Goal: Communication & Community: Answer question/provide support

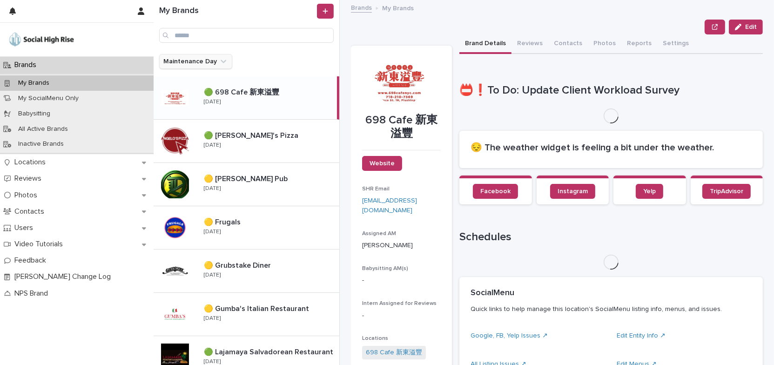
click at [221, 61] on icon "Maintenance Day" at bounding box center [223, 61] width 9 height 9
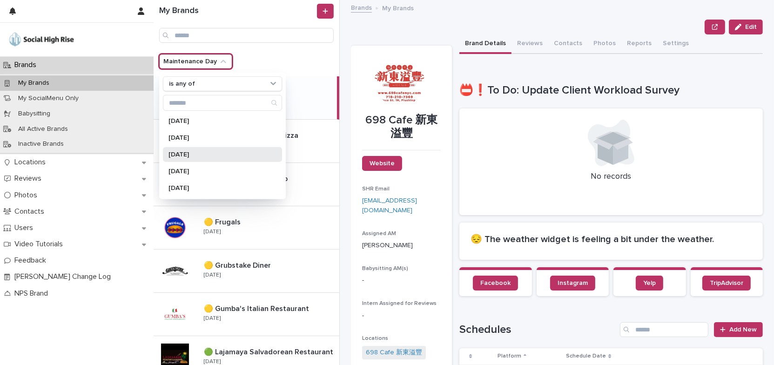
click at [212, 156] on p "[DATE]" at bounding box center [218, 154] width 99 height 7
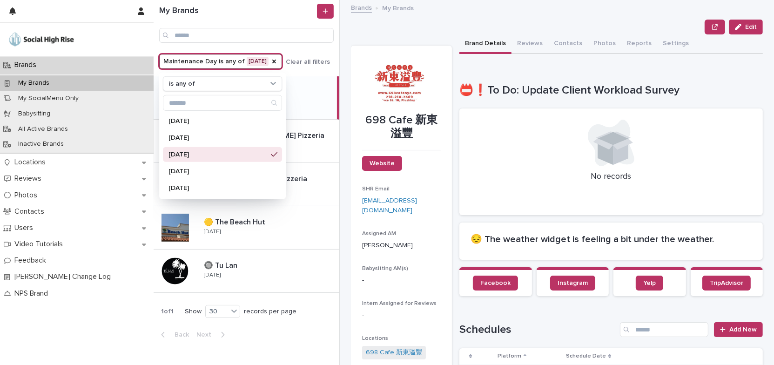
click at [419, 22] on div "Edit" at bounding box center [557, 27] width 412 height 15
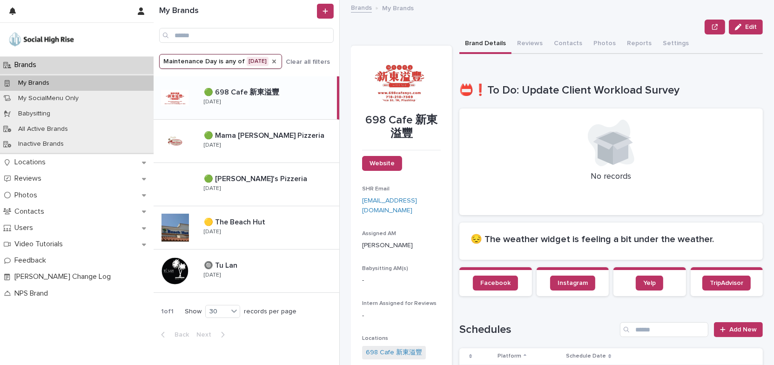
click at [276, 62] on icon "Maintenance Day" at bounding box center [274, 62] width 4 height 4
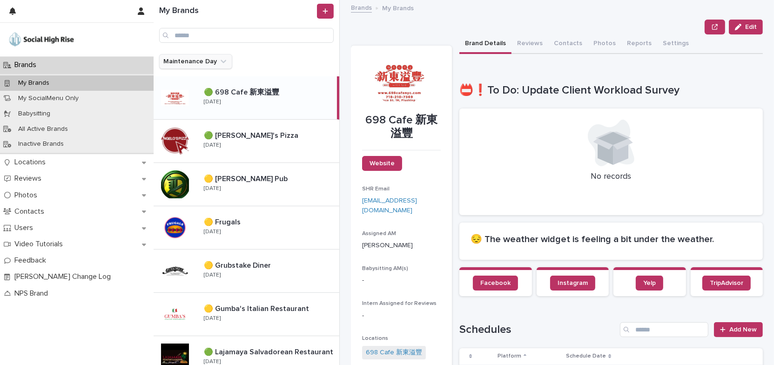
click at [219, 60] on icon "Maintenance Day" at bounding box center [223, 61] width 9 height 9
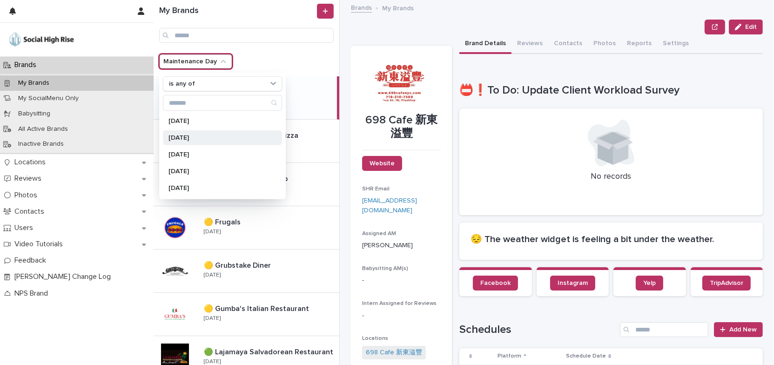
click at [219, 135] on p "[DATE]" at bounding box center [218, 138] width 99 height 7
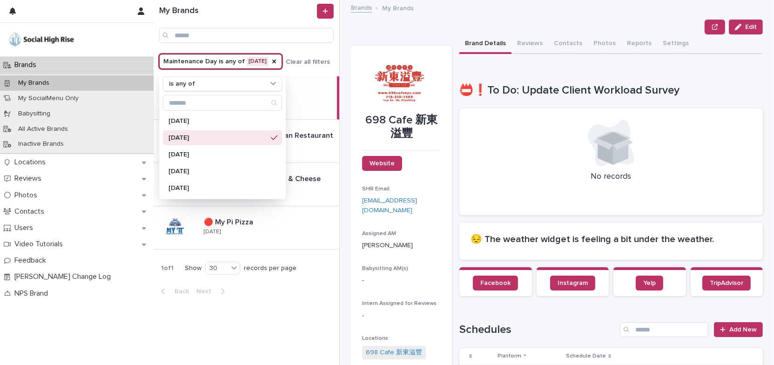
click at [395, 27] on div "Edit" at bounding box center [557, 27] width 412 height 15
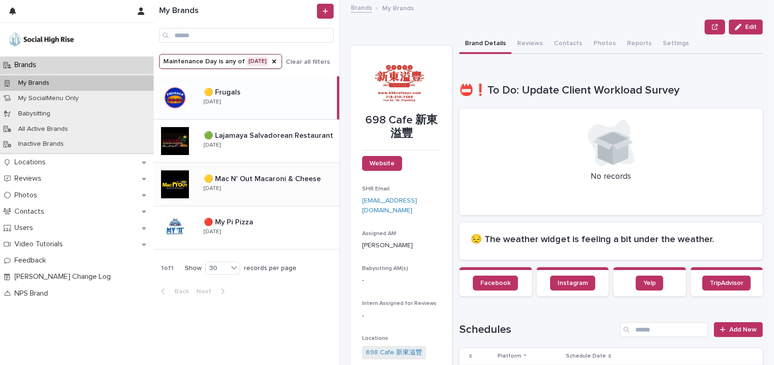
click at [270, 195] on div "🟡 Mac N' Out Macaroni & Cheese 🟡 Mac N' Out Macaroni & Cheese [DATE]" at bounding box center [267, 184] width 143 height 27
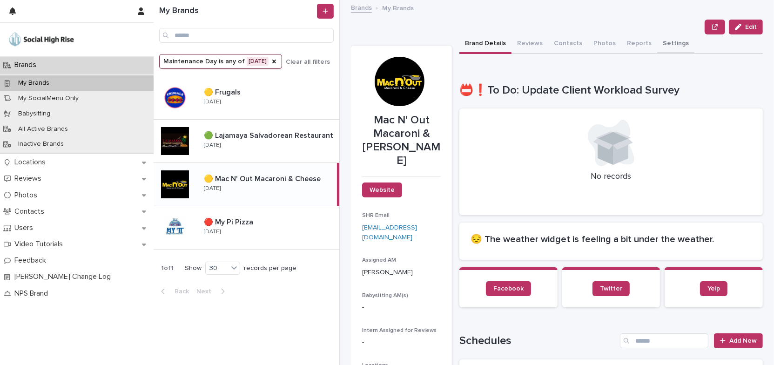
click at [661, 42] on button "Settings" at bounding box center [675, 44] width 37 height 20
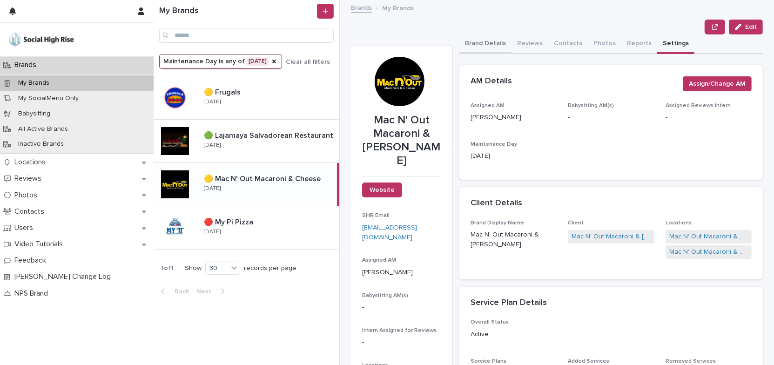
click at [489, 41] on button "Brand Details" at bounding box center [486, 44] width 52 height 20
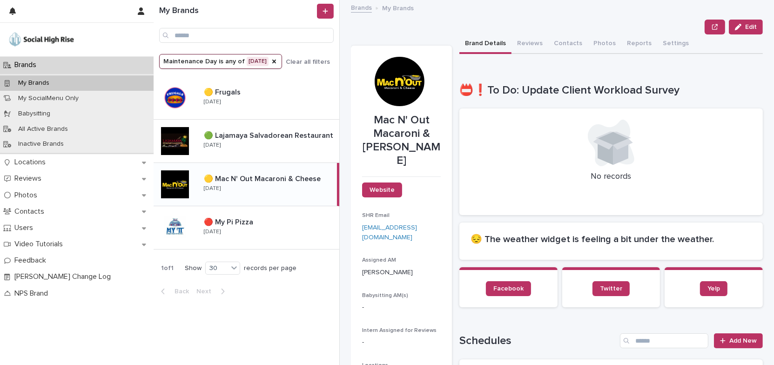
scroll to position [127, 0]
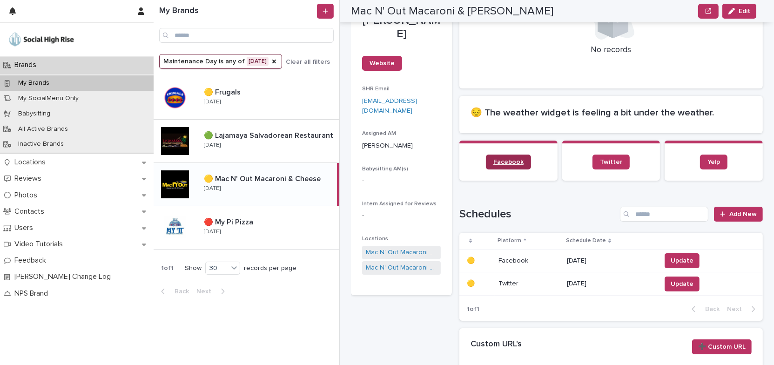
click at [512, 163] on span "Facebook" at bounding box center [509, 162] width 30 height 7
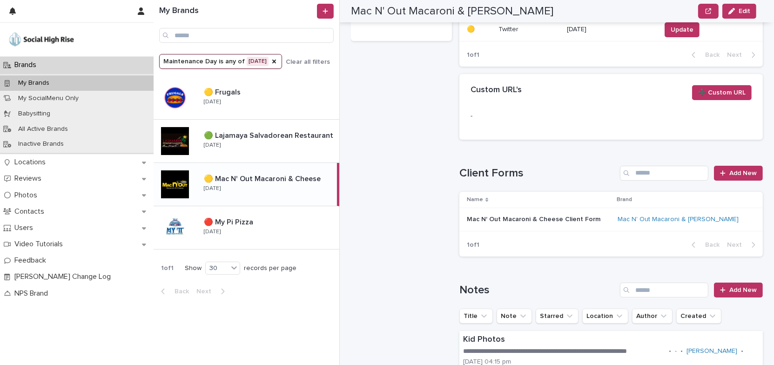
scroll to position [254, 0]
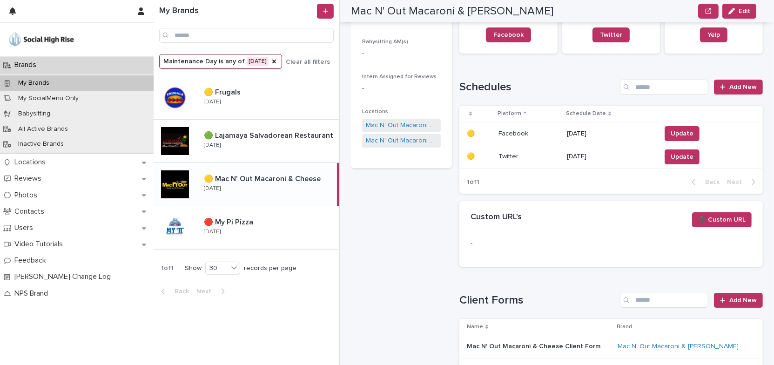
click at [576, 130] on p "[DATE]" at bounding box center [610, 134] width 87 height 8
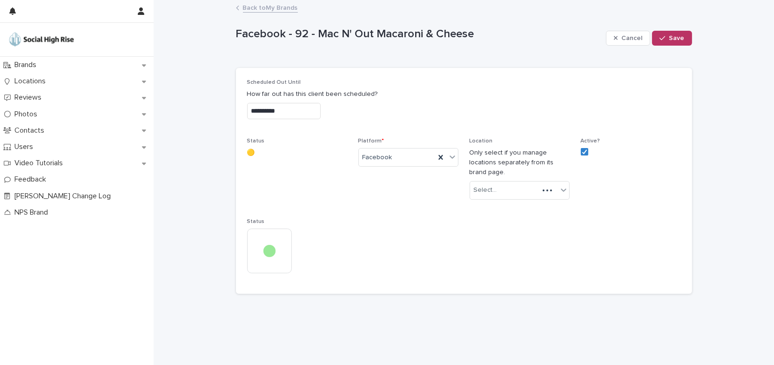
click at [321, 109] on input "**********" at bounding box center [284, 111] width 74 height 16
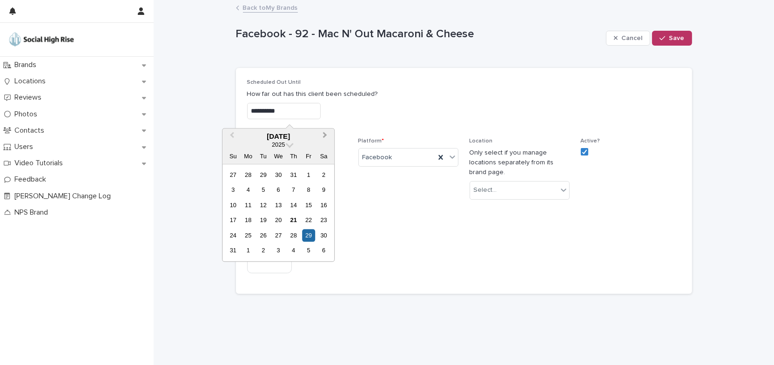
click at [327, 136] on button "Next Month" at bounding box center [325, 136] width 15 height 15
click at [236, 189] on div "7" at bounding box center [233, 190] width 13 height 13
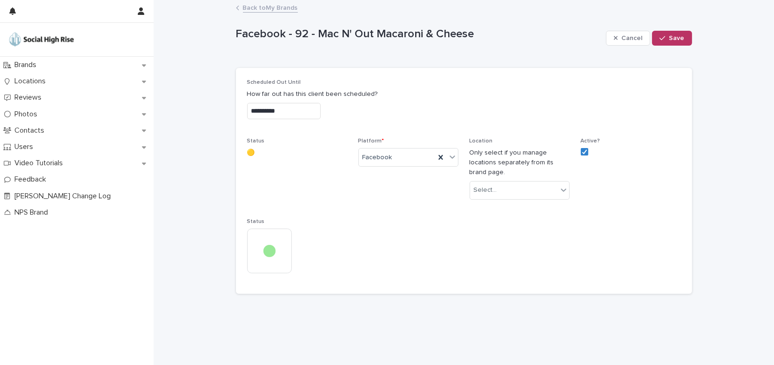
type input "**********"
click at [663, 34] on button "Save" at bounding box center [672, 38] width 40 height 15
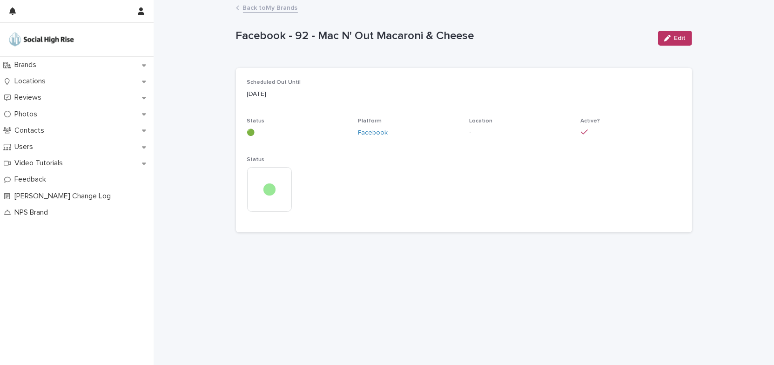
click at [285, 7] on link "Back to My Brands" at bounding box center [270, 7] width 55 height 11
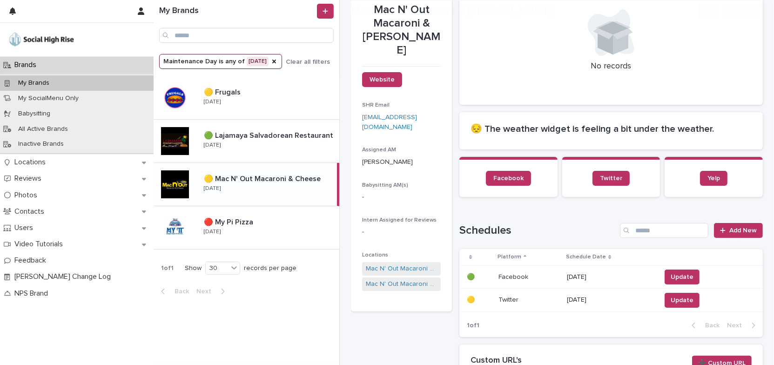
scroll to position [169, 0]
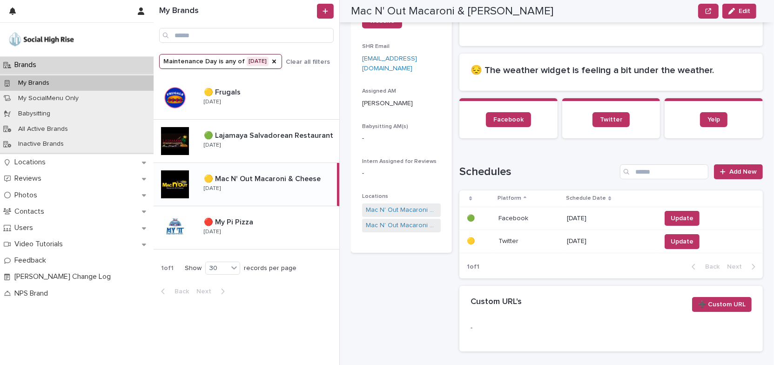
click at [582, 241] on p "[DATE]" at bounding box center [610, 241] width 87 height 8
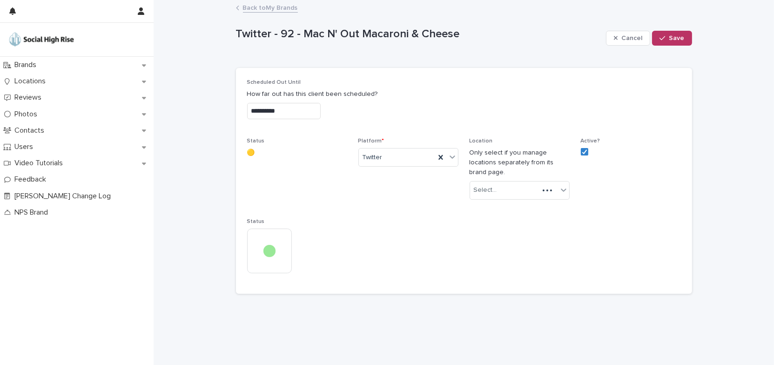
click at [300, 106] on input "**********" at bounding box center [284, 111] width 74 height 16
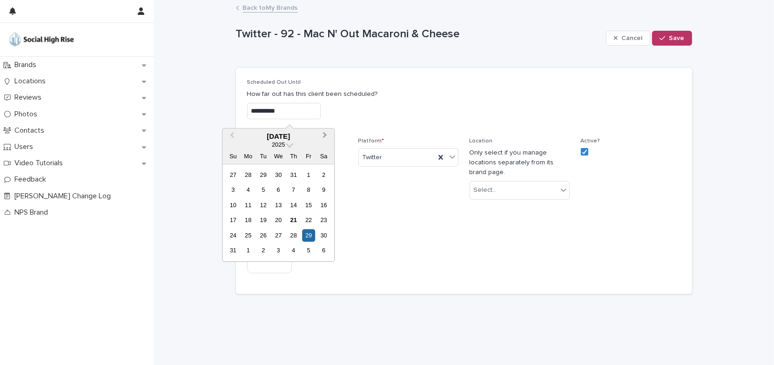
click at [327, 133] on button "Next Month" at bounding box center [325, 136] width 15 height 15
click at [235, 189] on div "7" at bounding box center [233, 190] width 13 height 13
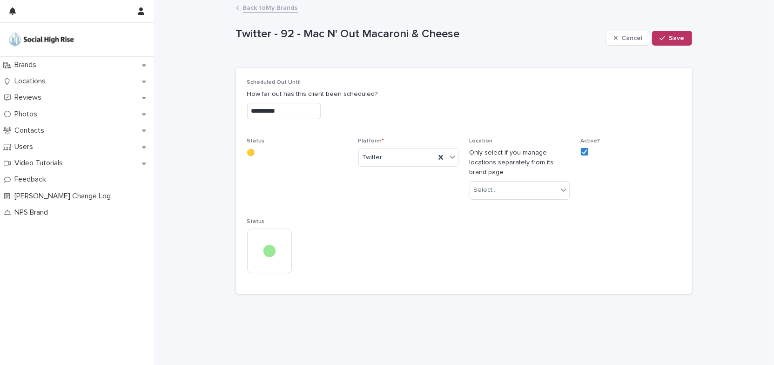
type input "**********"
click at [675, 37] on span "Save" at bounding box center [677, 38] width 15 height 7
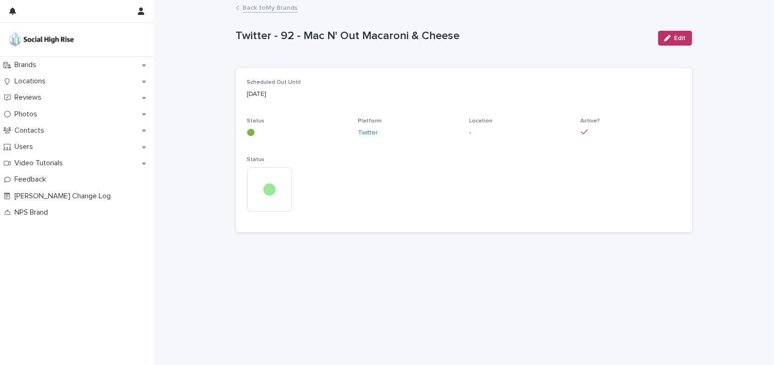
click at [286, 6] on link "Back to My Brands" at bounding box center [270, 7] width 55 height 11
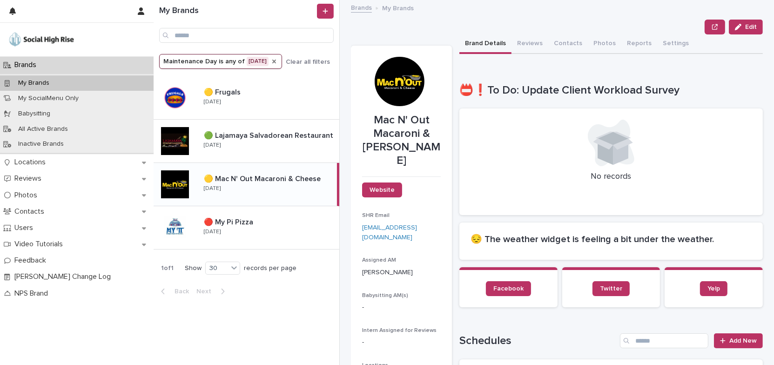
click at [272, 61] on icon "Maintenance Day" at bounding box center [274, 62] width 4 height 4
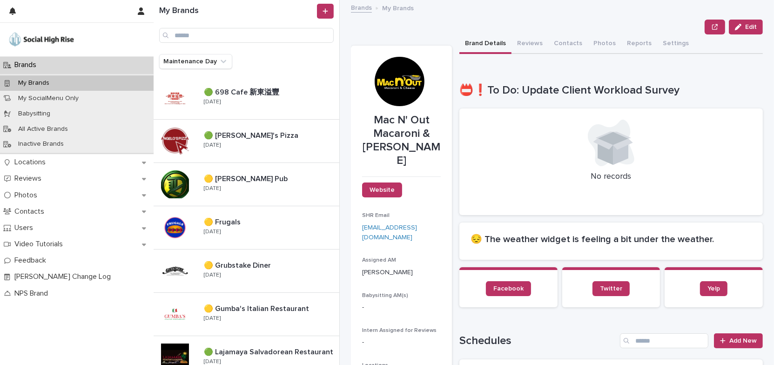
click at [220, 61] on icon "Maintenance Day" at bounding box center [223, 61] width 9 height 9
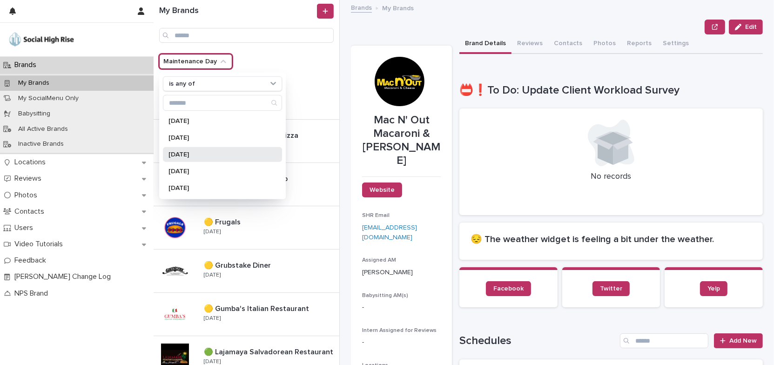
click at [199, 154] on p "[DATE]" at bounding box center [218, 154] width 99 height 7
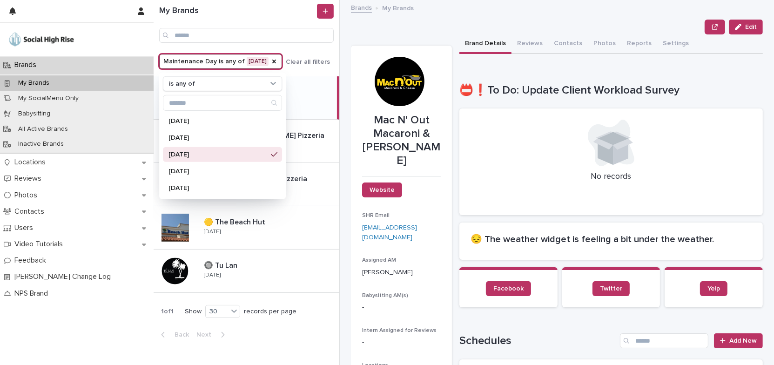
click at [421, 28] on div "Edit" at bounding box center [557, 27] width 412 height 15
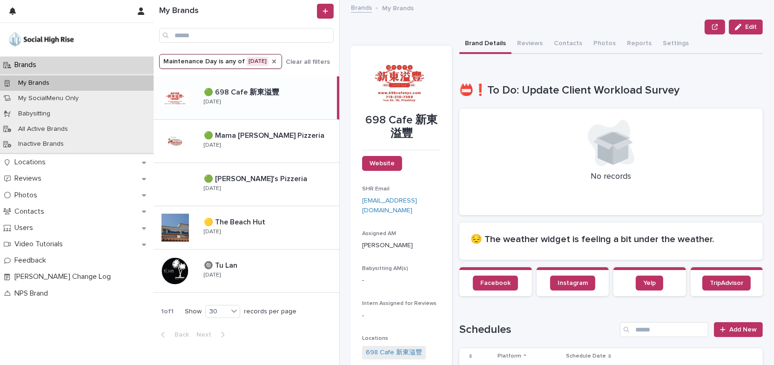
click at [276, 61] on icon "Maintenance Day" at bounding box center [274, 62] width 4 height 4
click at [221, 61] on icon "Maintenance Day" at bounding box center [224, 61] width 6 height 3
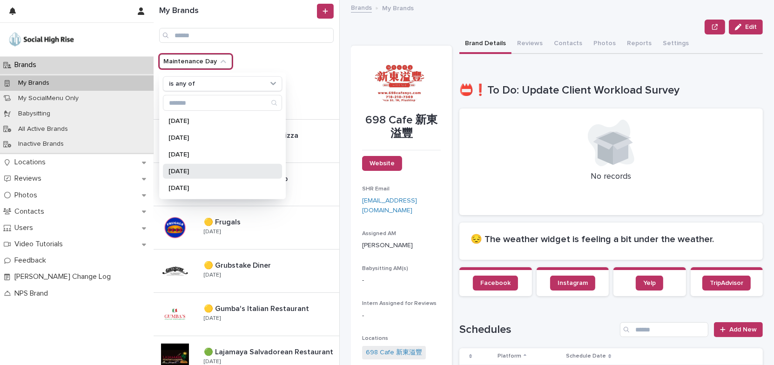
click at [208, 170] on p "[DATE]" at bounding box center [218, 171] width 99 height 7
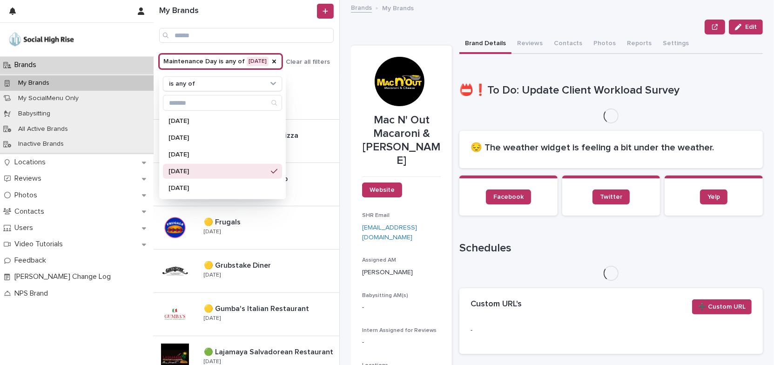
click at [384, 32] on div "Edit" at bounding box center [557, 27] width 412 height 15
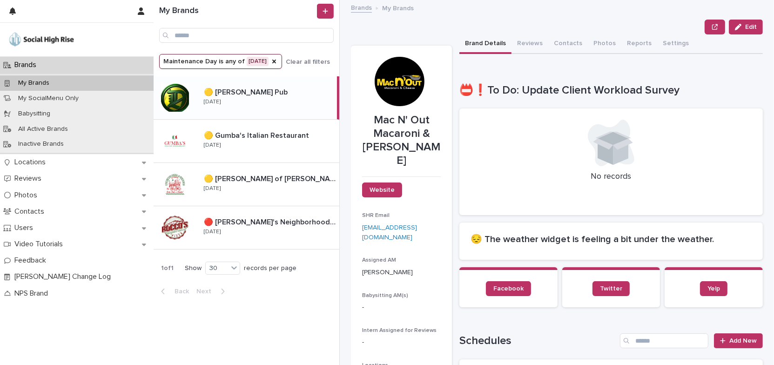
click at [281, 99] on div "🟡 [PERSON_NAME] Pub 🟡 [PERSON_NAME] Pub [DATE]" at bounding box center [266, 97] width 141 height 27
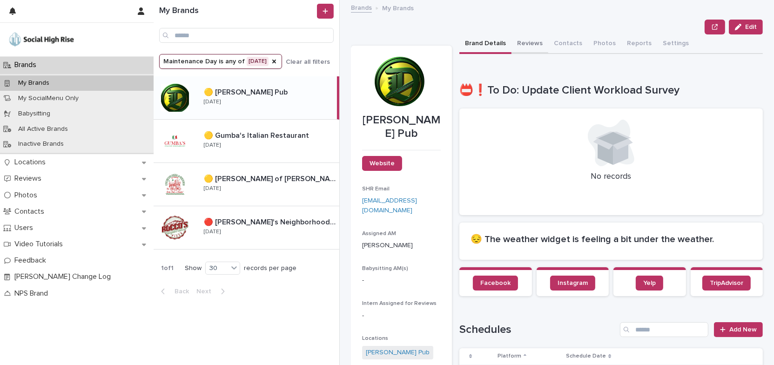
drag, startPoint x: 531, startPoint y: 44, endPoint x: 552, endPoint y: 27, distance: 27.5
click at [531, 44] on button "Reviews" at bounding box center [530, 44] width 37 height 20
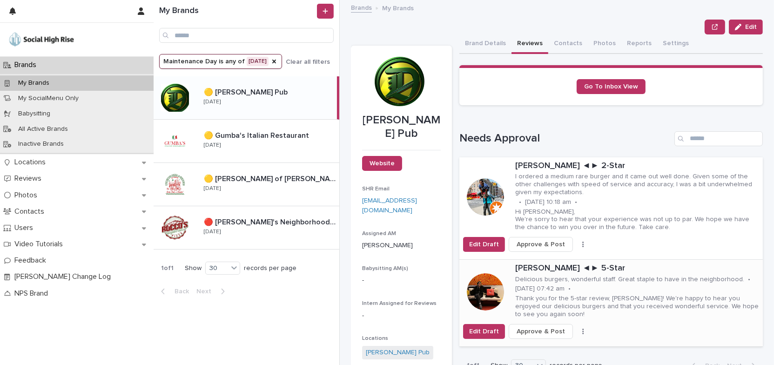
click at [649, 278] on p "Delicious burgers, wonderful staff. Great staple to have in the neighborhood." at bounding box center [629, 280] width 229 height 8
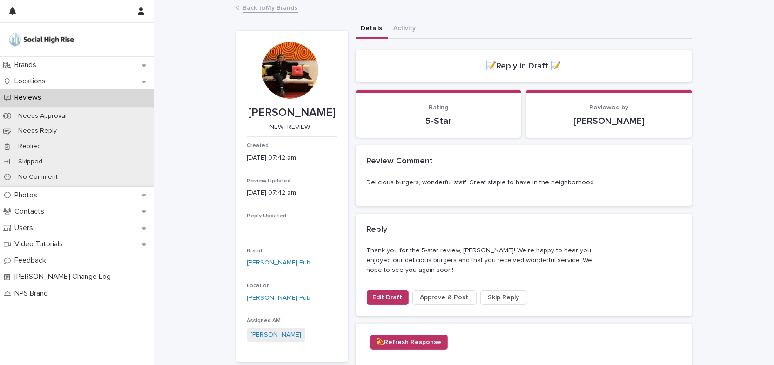
click at [456, 171] on div "Review Comment" at bounding box center [524, 161] width 337 height 33
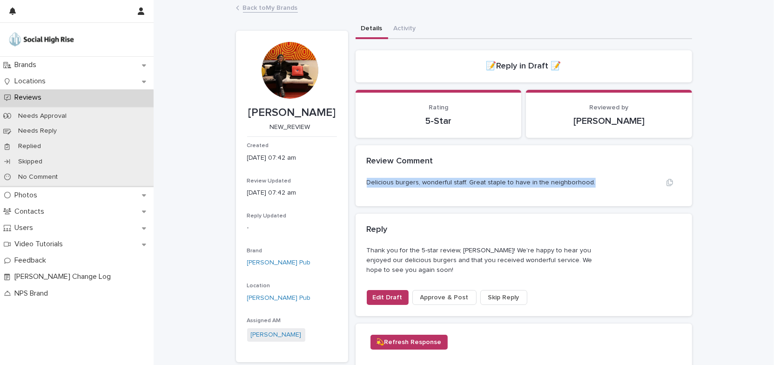
drag, startPoint x: 364, startPoint y: 181, endPoint x: 605, endPoint y: 183, distance: 241.2
click at [605, 183] on div "Delicious burgers, wonderful staff. Great staple to have in the neighborhood." at bounding box center [524, 183] width 314 height 10
copy p "Delicious burgers, wonderful staff. Great staple to have in the neighborhood."
click at [378, 301] on span "Edit Draft" at bounding box center [388, 297] width 30 height 9
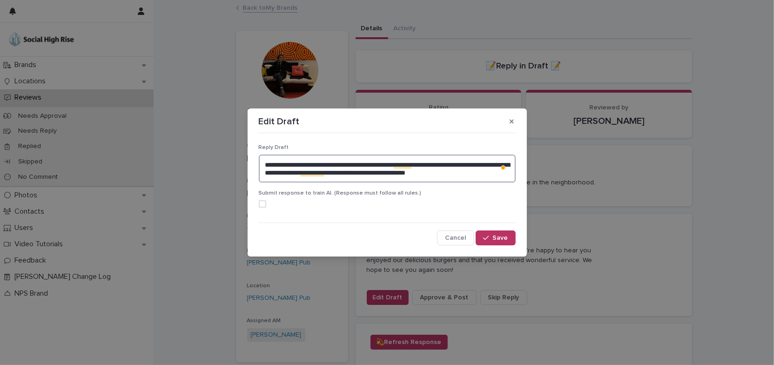
drag, startPoint x: 286, startPoint y: 165, endPoint x: 502, endPoint y: 180, distance: 216.1
click at [502, 180] on textarea "**********" at bounding box center [387, 169] width 257 height 28
paste textarea "To enrich screen reader interactions, please activate Accessibility in Grammarl…"
type textarea "**********"
click at [498, 234] on button "Save" at bounding box center [496, 237] width 40 height 15
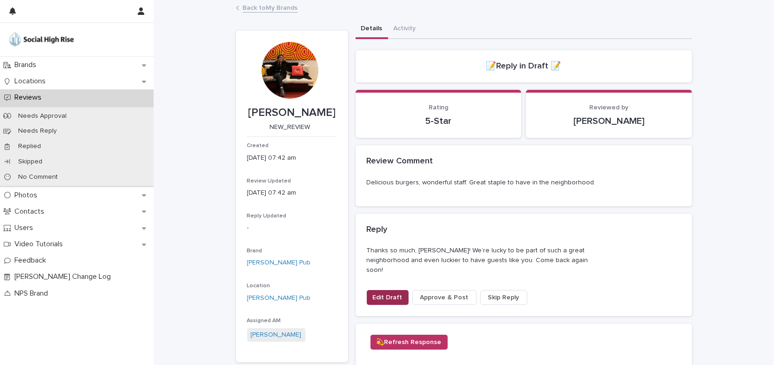
click at [378, 290] on button "Edit Draft" at bounding box center [388, 297] width 42 height 15
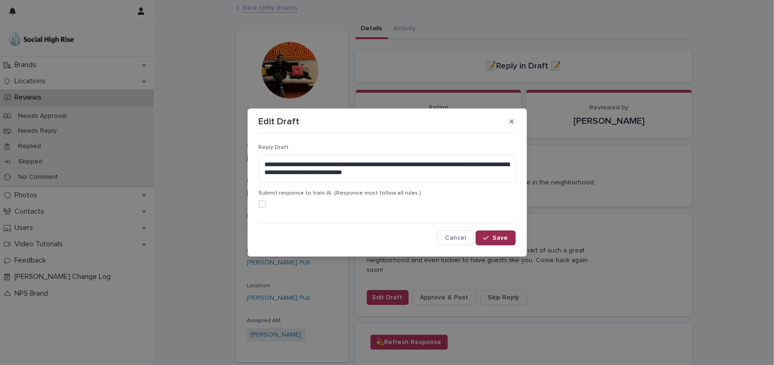
click at [487, 237] on icon "button" at bounding box center [486, 238] width 6 height 7
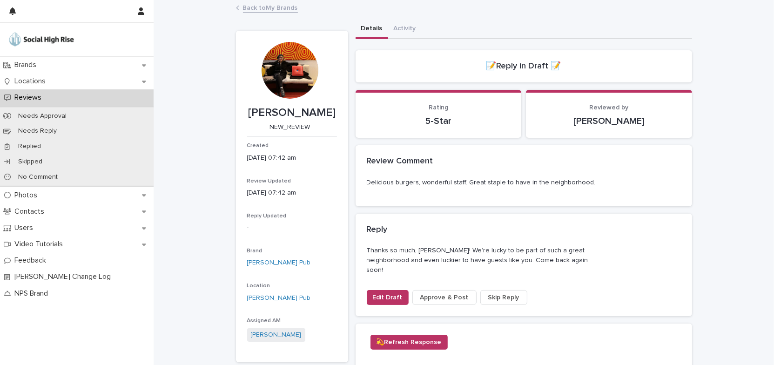
click at [436, 293] on span "Approve & Post" at bounding box center [444, 297] width 48 height 9
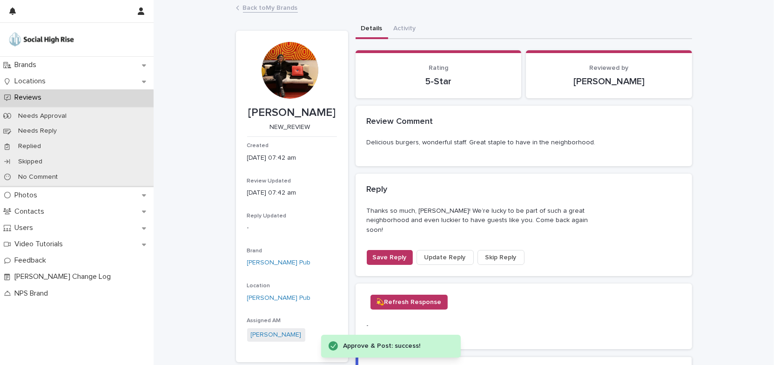
click at [286, 7] on link "Back to My Brands" at bounding box center [270, 7] width 55 height 11
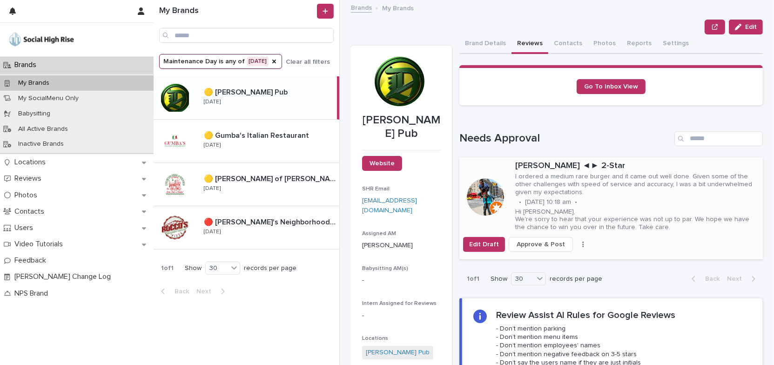
click at [623, 173] on p "I ordered a medium rare burger and it came out well done. Given some of the oth…" at bounding box center [637, 184] width 244 height 23
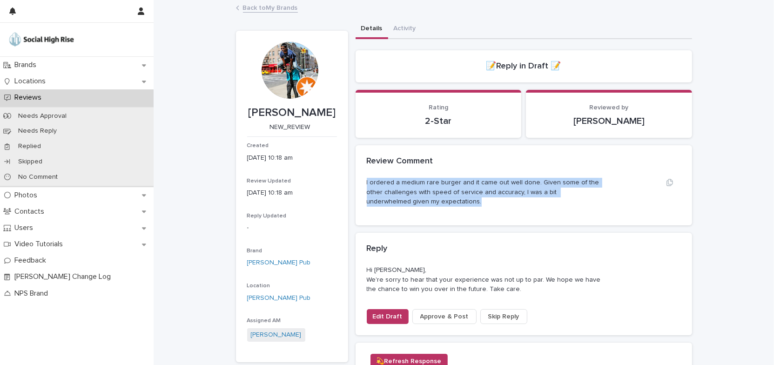
drag, startPoint x: 363, startPoint y: 180, endPoint x: 447, endPoint y: 205, distance: 87.9
click at [447, 205] on div "I ordered a medium rare burger and it came out well done. Given some of the oth…" at bounding box center [524, 201] width 337 height 47
copy p "I ordered a medium rare burger and it came out well done. Given some of the oth…"
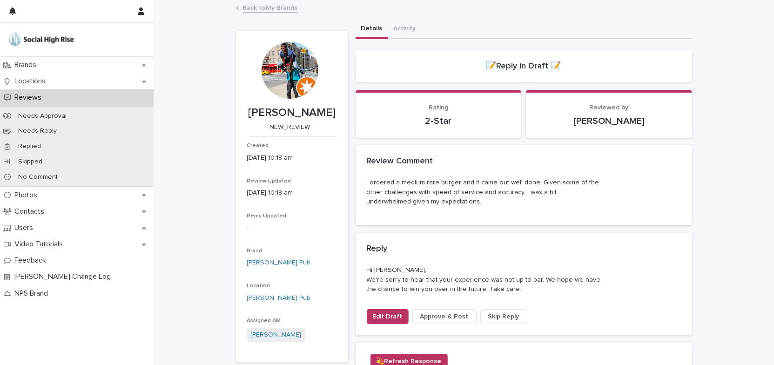
click at [456, 174] on div "Review Comment" at bounding box center [524, 161] width 337 height 33
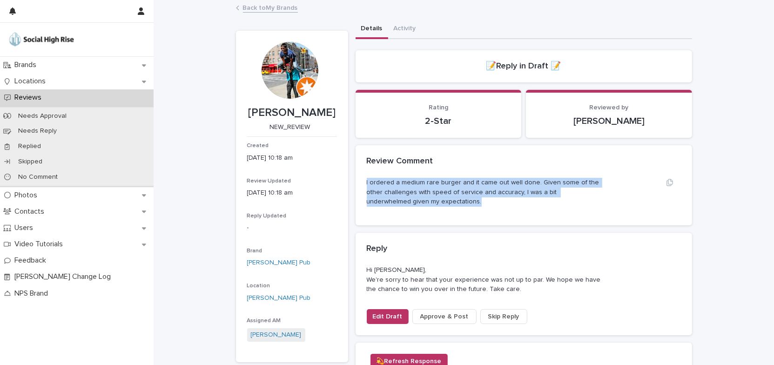
drag, startPoint x: 364, startPoint y: 180, endPoint x: 448, endPoint y: 202, distance: 87.1
click at [448, 202] on p "I ordered a medium rare burger and it came out well done. Given some of the oth…" at bounding box center [485, 192] width 236 height 29
copy p "I ordered a medium rare burger and it came out well done. Given some of the oth…"
